Goal: Task Accomplishment & Management: Use online tool/utility

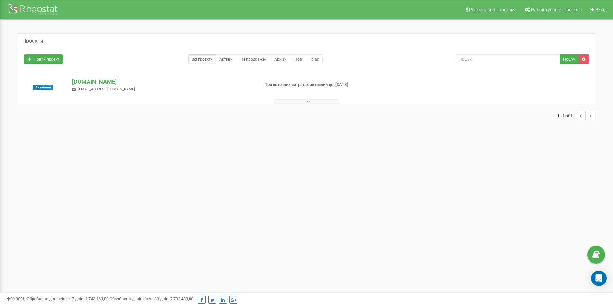
click at [308, 102] on icon at bounding box center [308, 101] width 3 height 5
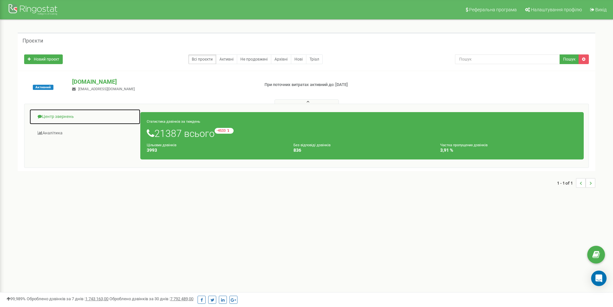
click at [66, 116] on link "Центр звернень" at bounding box center [84, 117] width 111 height 16
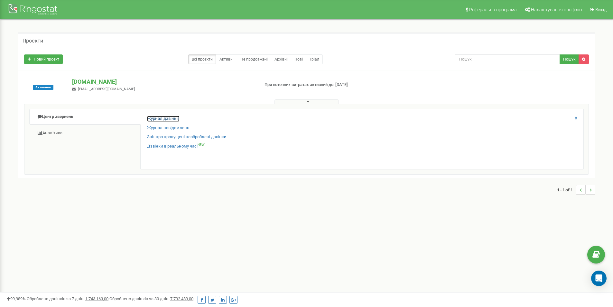
click at [155, 118] on link "Журнал дзвінків" at bounding box center [163, 119] width 33 height 6
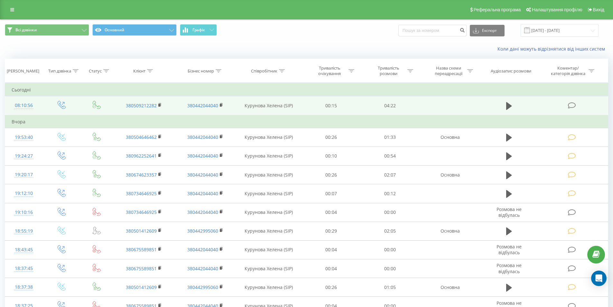
click at [573, 104] on icon at bounding box center [572, 105] width 8 height 7
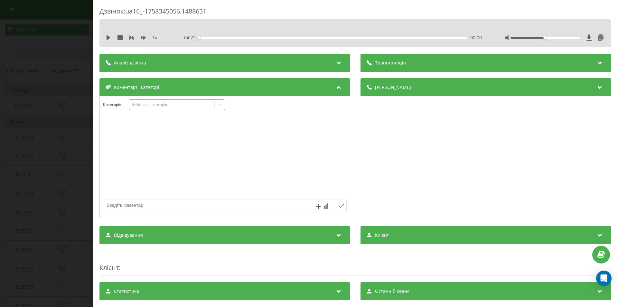
click at [209, 104] on div "Виберіть категорію" at bounding box center [172, 104] width 80 height 5
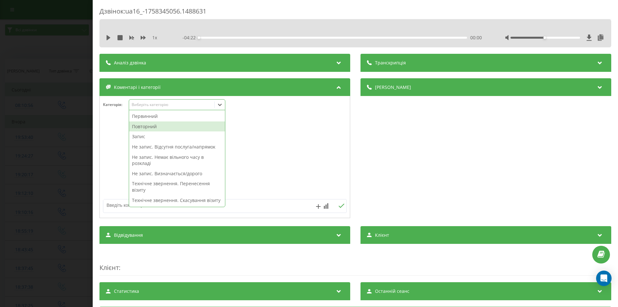
click at [156, 128] on div "Повторний" at bounding box center [177, 126] width 96 height 10
drag, startPoint x: 458, startPoint y: 185, endPoint x: 382, endPoint y: 174, distance: 76.8
click at [457, 186] on div "Деталі дзвінка Загальне Дата дзвінка 2025-09-20 08:10:56 Тип дзвінка Вихідний С…" at bounding box center [486, 148] width 251 height 141
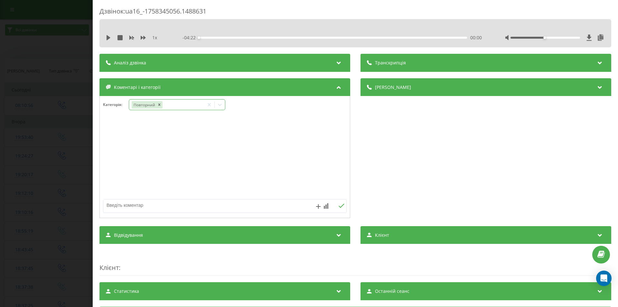
click at [220, 103] on icon at bounding box center [220, 104] width 6 height 6
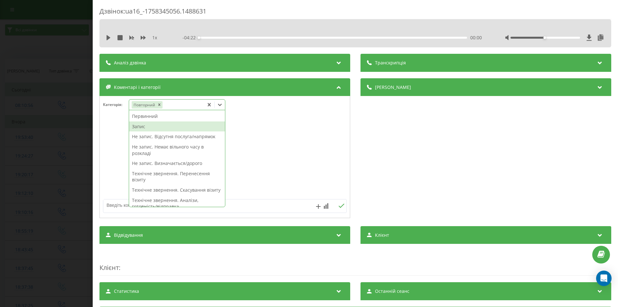
click at [143, 128] on div "Запис" at bounding box center [177, 126] width 96 height 10
click at [425, 165] on div "Деталі дзвінка Загальне Дата дзвінка 2025-09-20 08:10:56 Тип дзвінка Вихідний С…" at bounding box center [486, 148] width 251 height 141
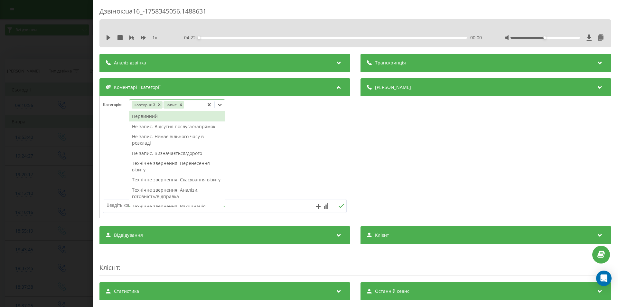
click at [220, 104] on icon at bounding box center [220, 104] width 6 height 6
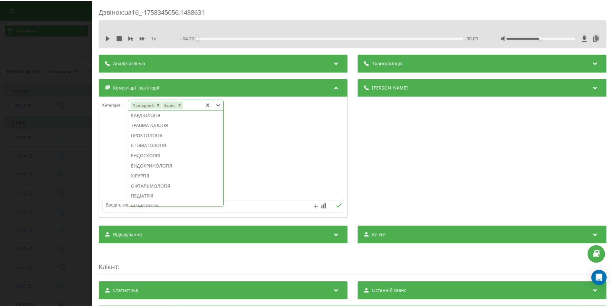
scroll to position [322, 0]
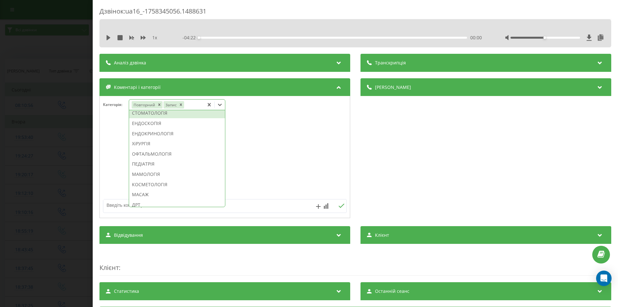
click at [161, 118] on div "СТОМАТОЛОГІЯ" at bounding box center [177, 113] width 96 height 10
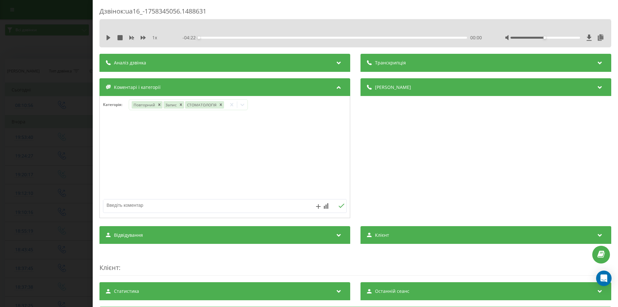
click at [427, 151] on div "Деталі дзвінка Загальне Дата дзвінка 2025-09-20 08:10:56 Тип дзвінка Вихідний С…" at bounding box center [486, 148] width 251 height 141
click at [56, 159] on div "Дзвінок : ua16_-1758345056.1488631 1 x - 04:22 00:00 00:00 Транскрипція Для AI-…" at bounding box center [309, 153] width 618 height 307
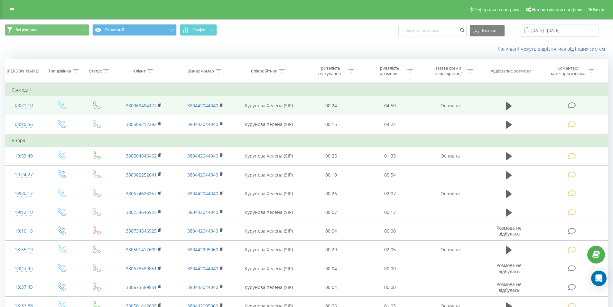
click at [572, 105] on icon at bounding box center [572, 105] width 8 height 7
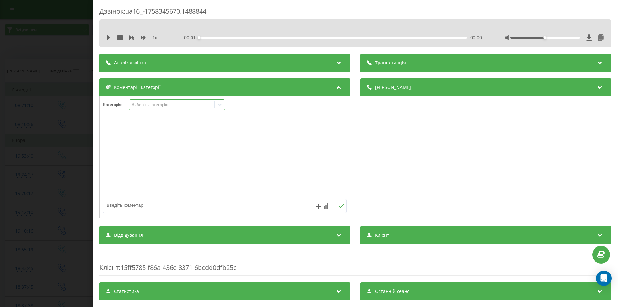
click at [160, 104] on div "Виберіть категорію" at bounding box center [172, 104] width 80 height 5
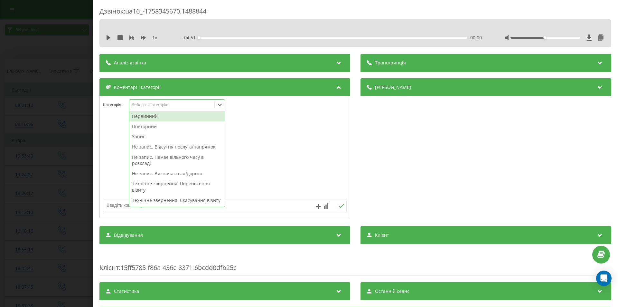
drag, startPoint x: 155, startPoint y: 115, endPoint x: 166, endPoint y: 117, distance: 11.7
click at [155, 116] on div "Первинний" at bounding box center [177, 116] width 96 height 10
click at [442, 175] on div "Деталі дзвінка Загальне Дата дзвінка 2025-09-20 08:21:10 Тип дзвінка Вхідний Ст…" at bounding box center [486, 148] width 251 height 141
click at [220, 103] on icon at bounding box center [220, 104] width 6 height 6
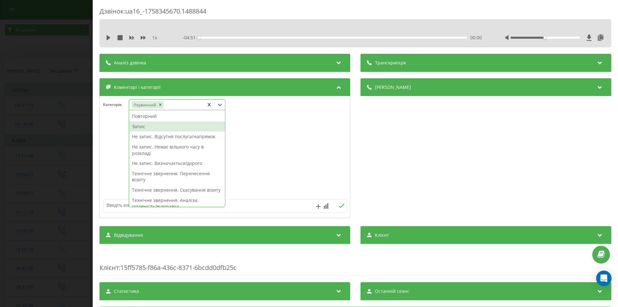
click at [150, 126] on div "Запис" at bounding box center [177, 126] width 96 height 10
click at [440, 183] on div "Деталі дзвінка Загальне Дата дзвінка 2025-09-20 08:21:10 Тип дзвінка Вхідний Ст…" at bounding box center [486, 148] width 251 height 141
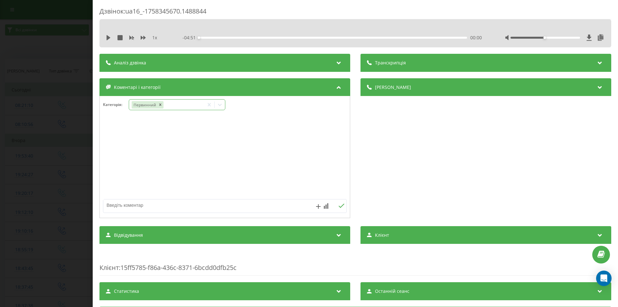
click at [222, 103] on icon at bounding box center [220, 104] width 6 height 6
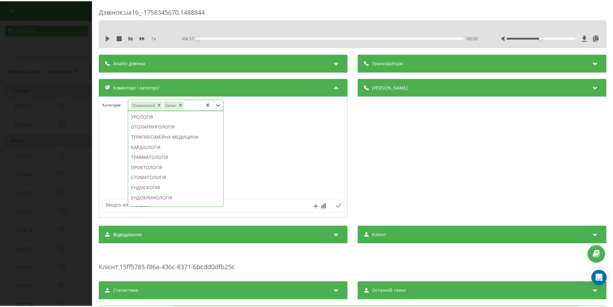
scroll to position [290, 0]
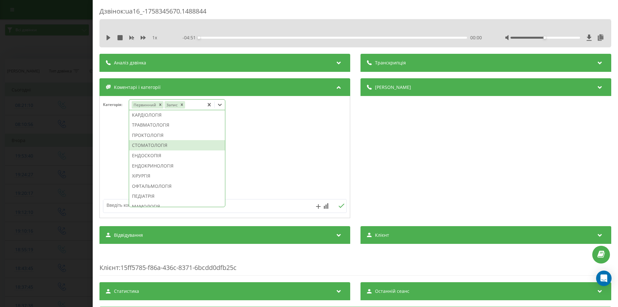
click at [161, 150] on div "СТОМАТОЛОГІЯ" at bounding box center [177, 145] width 96 height 10
click at [399, 165] on div "Деталі дзвінка Загальне Дата дзвінка 2025-09-20 08:21:10 Тип дзвінка Вхідний Ст…" at bounding box center [486, 148] width 251 height 141
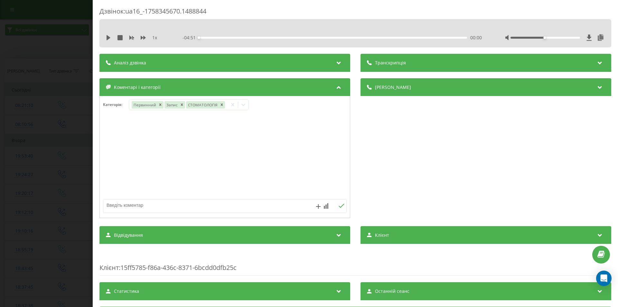
click at [41, 126] on div "Дзвінок : ua16_-1758345670.1488844 1 x - 04:51 00:00 00:00 Транскрипція Для AI-…" at bounding box center [309, 153] width 618 height 307
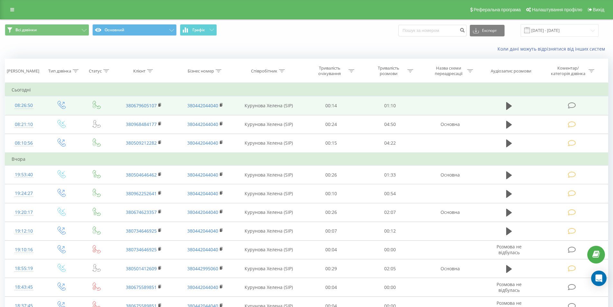
click at [572, 106] on icon at bounding box center [572, 105] width 8 height 7
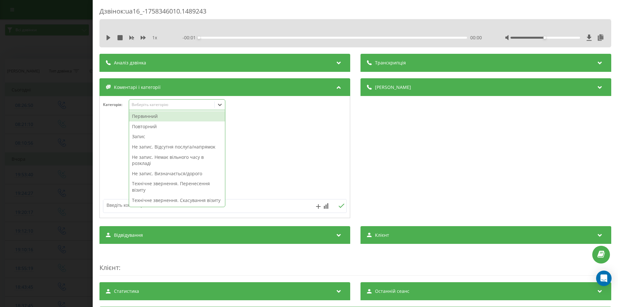
click at [155, 104] on div "Виберіть категорію" at bounding box center [172, 104] width 80 height 5
click at [187, 172] on div "Не запис. Визначається/дорого" at bounding box center [177, 173] width 96 height 10
click at [454, 169] on div "Деталі дзвінка Загальне Дата дзвінка 2025-09-20 08:26:50 Тип дзвінка Вихідний С…" at bounding box center [486, 148] width 251 height 141
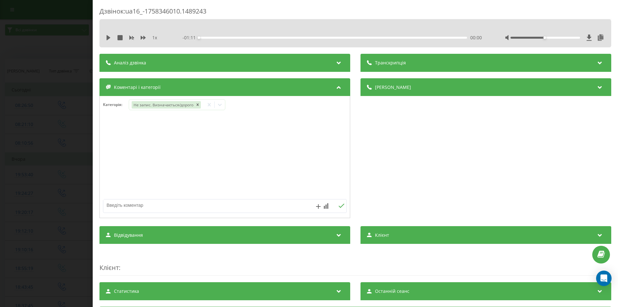
click at [45, 158] on div "Дзвінок : ua16_-1758346010.1489243 1 x - 01:11 00:00 00:00 Транскрипція Для AI-…" at bounding box center [309, 153] width 618 height 307
